Goal: Find specific page/section: Find specific page/section

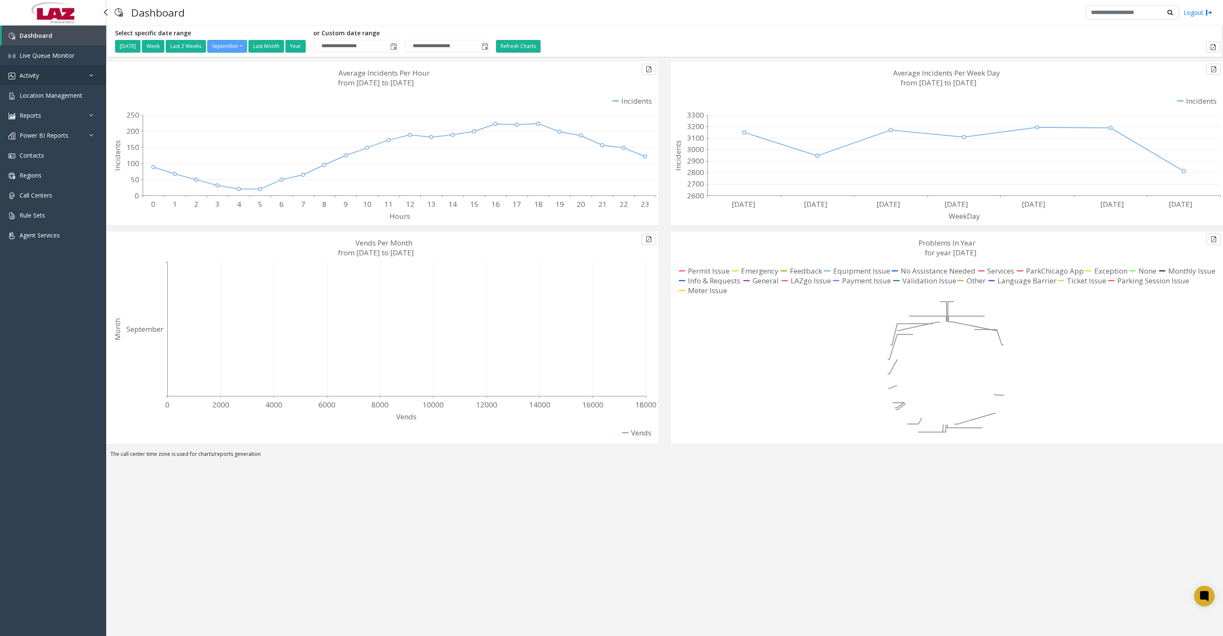
click at [26, 74] on span "Activity" at bounding box center [30, 75] width 20 height 8
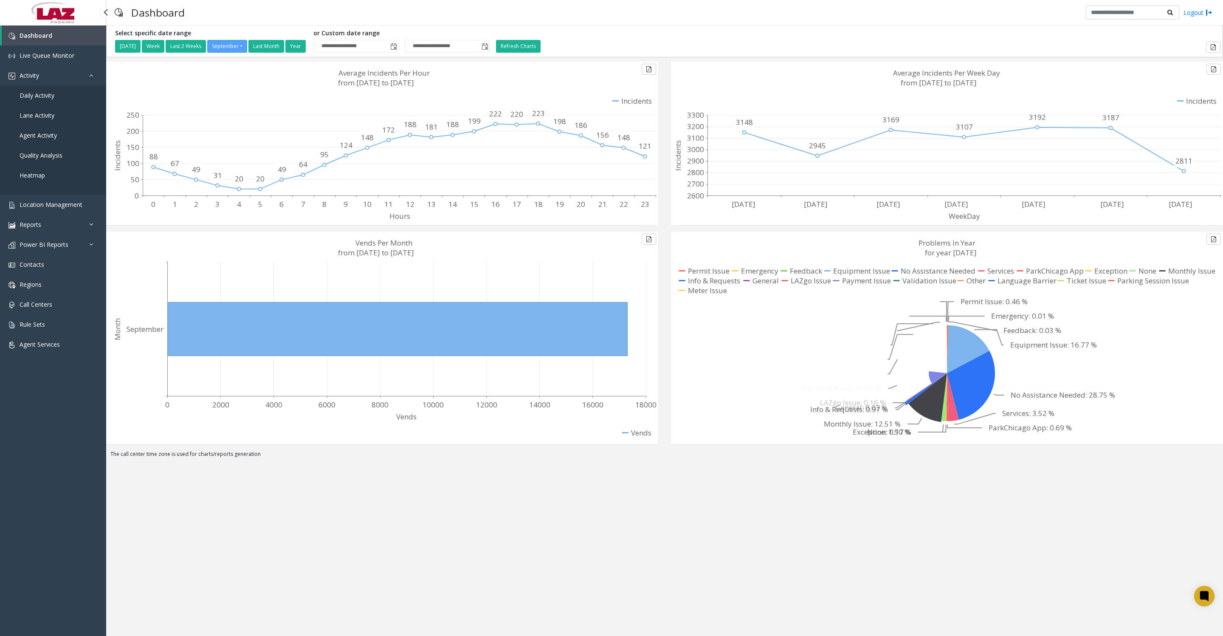
click at [28, 93] on link "Daily Activity" at bounding box center [53, 95] width 106 height 20
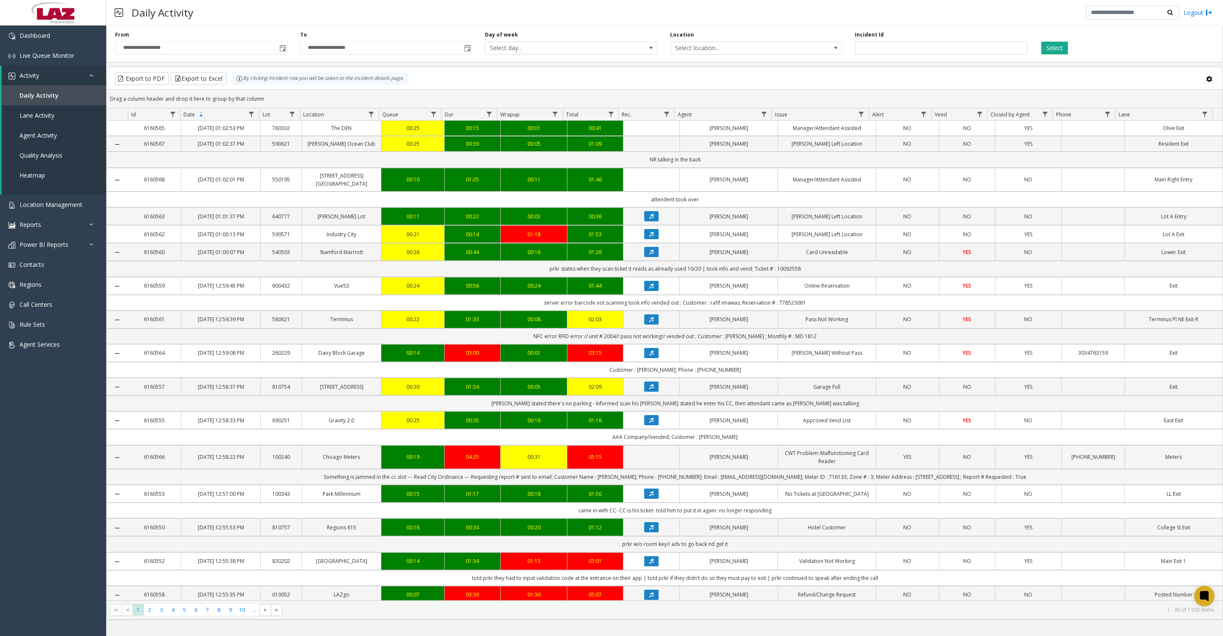
click at [764, 118] on span "Data table" at bounding box center [764, 114] width 7 height 7
click at [774, 155] on input "Agent Filter" at bounding box center [800, 155] width 72 height 14
type input "****"
click button "Filter" at bounding box center [819, 234] width 35 height 19
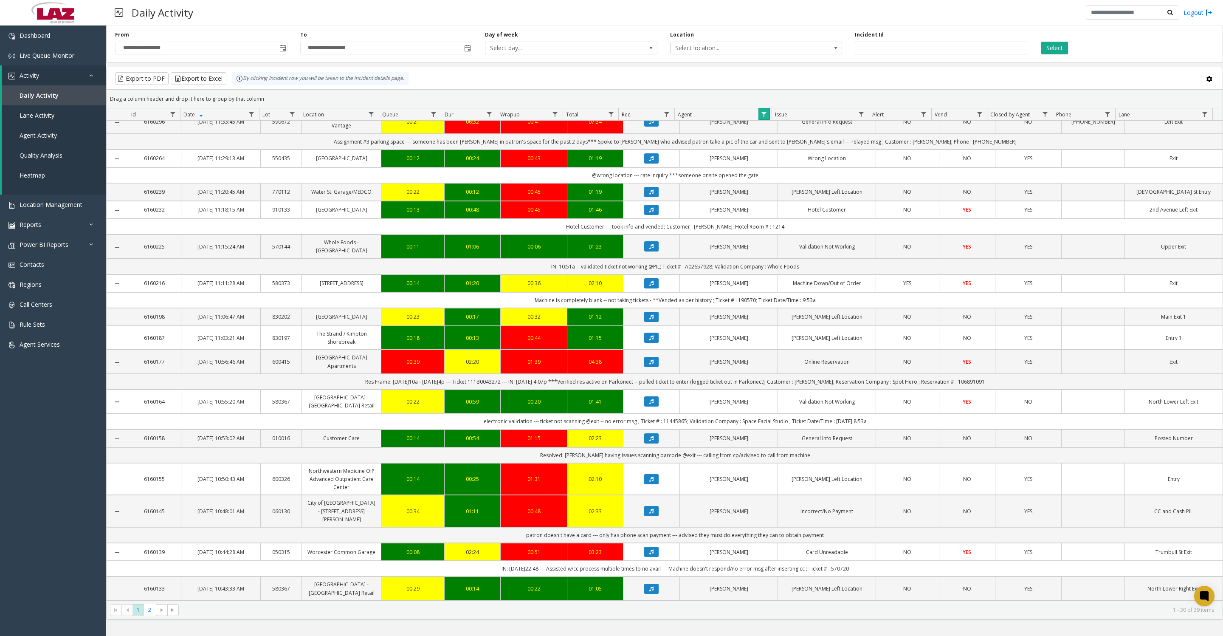
scroll to position [717, 0]
click at [147, 613] on span "2" at bounding box center [149, 609] width 11 height 11
